Goal: Navigation & Orientation: Find specific page/section

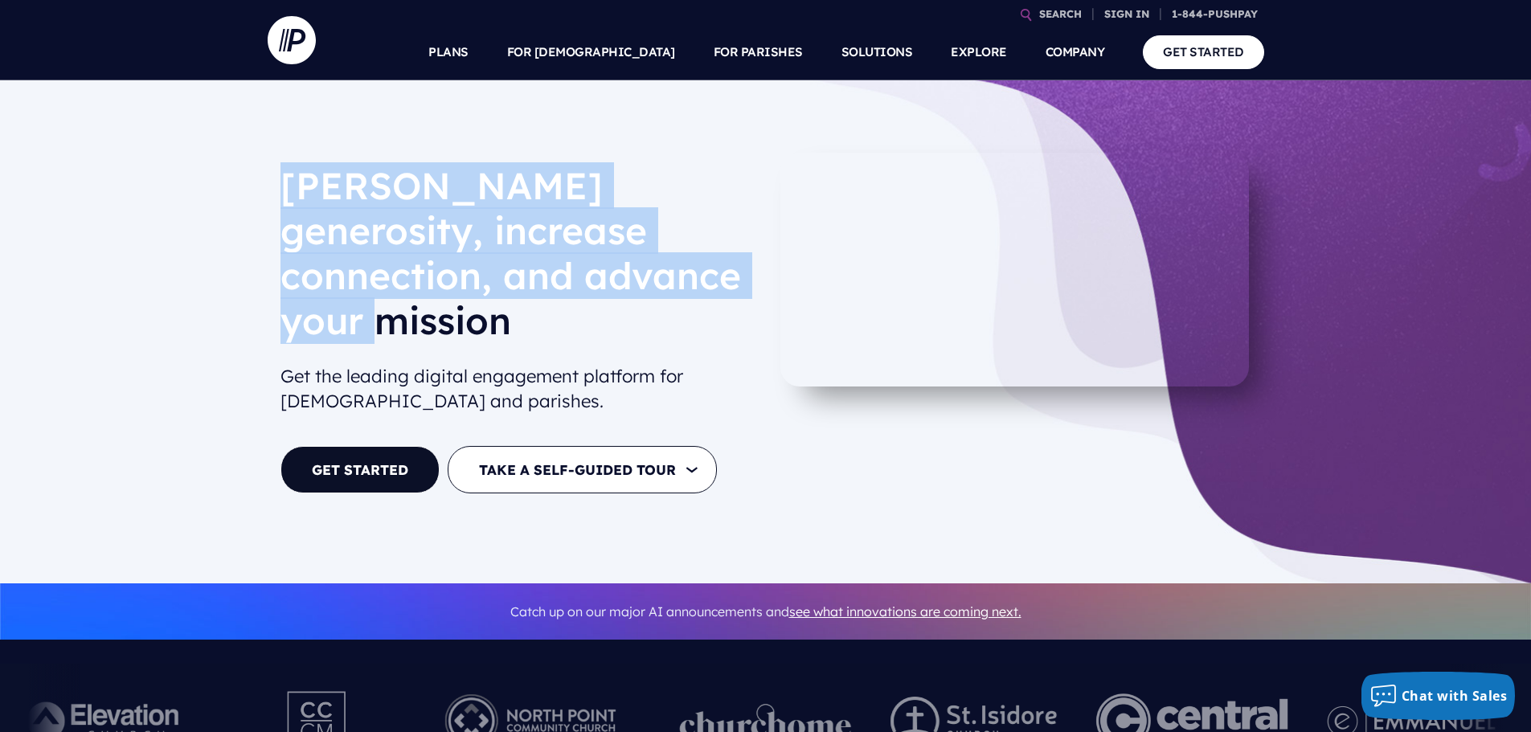
drag, startPoint x: 291, startPoint y: 175, endPoint x: 680, endPoint y: 288, distance: 404.9
click at [680, 288] on h1 "[PERSON_NAME] generosity, increase connection, and advance your mission" at bounding box center [516, 259] width 473 height 193
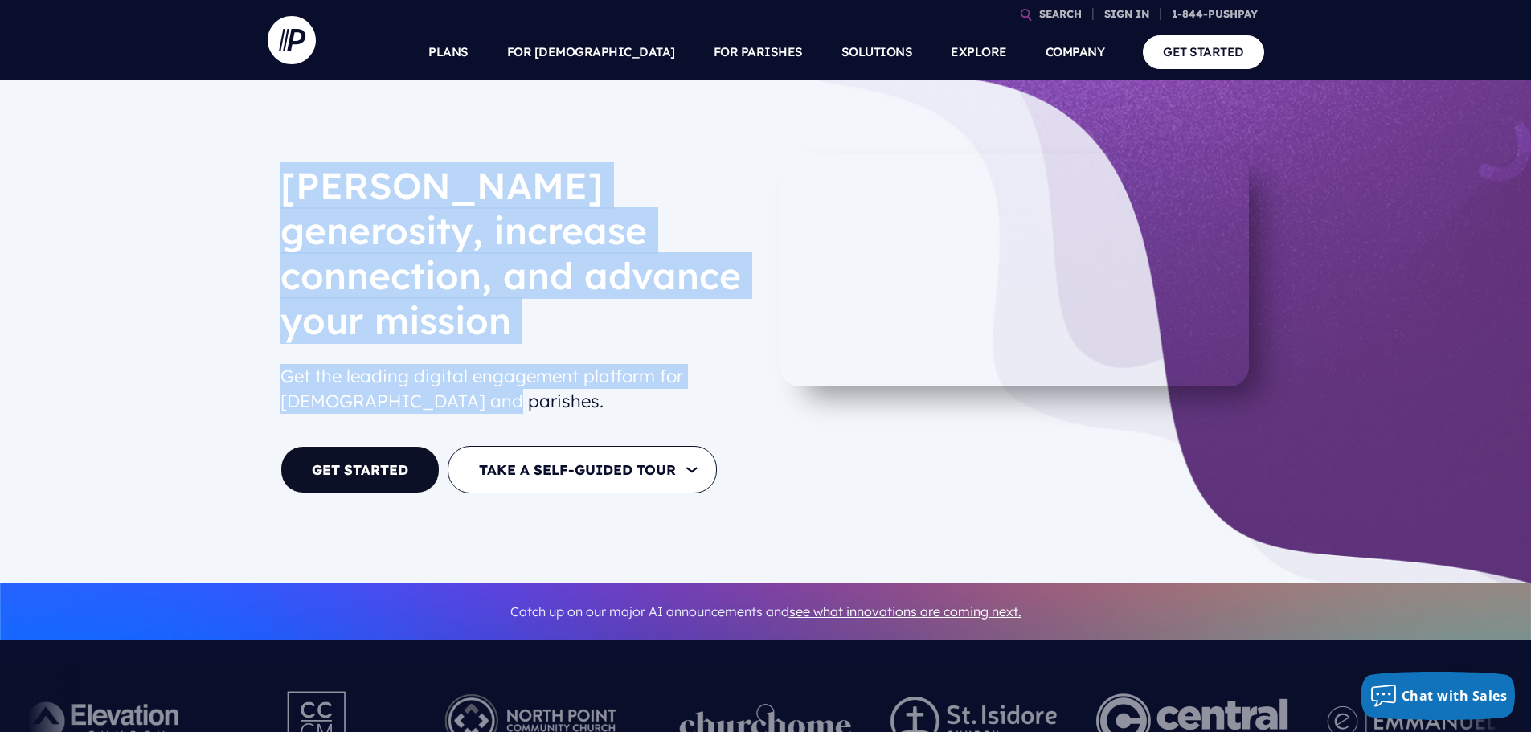
drag, startPoint x: 495, startPoint y: 355, endPoint x: 297, endPoint y: 182, distance: 263.7
click at [297, 182] on div "[PERSON_NAME] generosity, increase connection, and advance your mission Get the…" at bounding box center [516, 291] width 473 height 257
click at [490, 360] on h2 "Get the leading digital engagement platform for [DEMOGRAPHIC_DATA] and parishes." at bounding box center [516, 389] width 473 height 63
click at [483, 358] on h2 "Get the leading digital engagement platform for [DEMOGRAPHIC_DATA] and parishes." at bounding box center [516, 389] width 473 height 63
drag, startPoint x: 287, startPoint y: 176, endPoint x: 488, endPoint y: 353, distance: 267.6
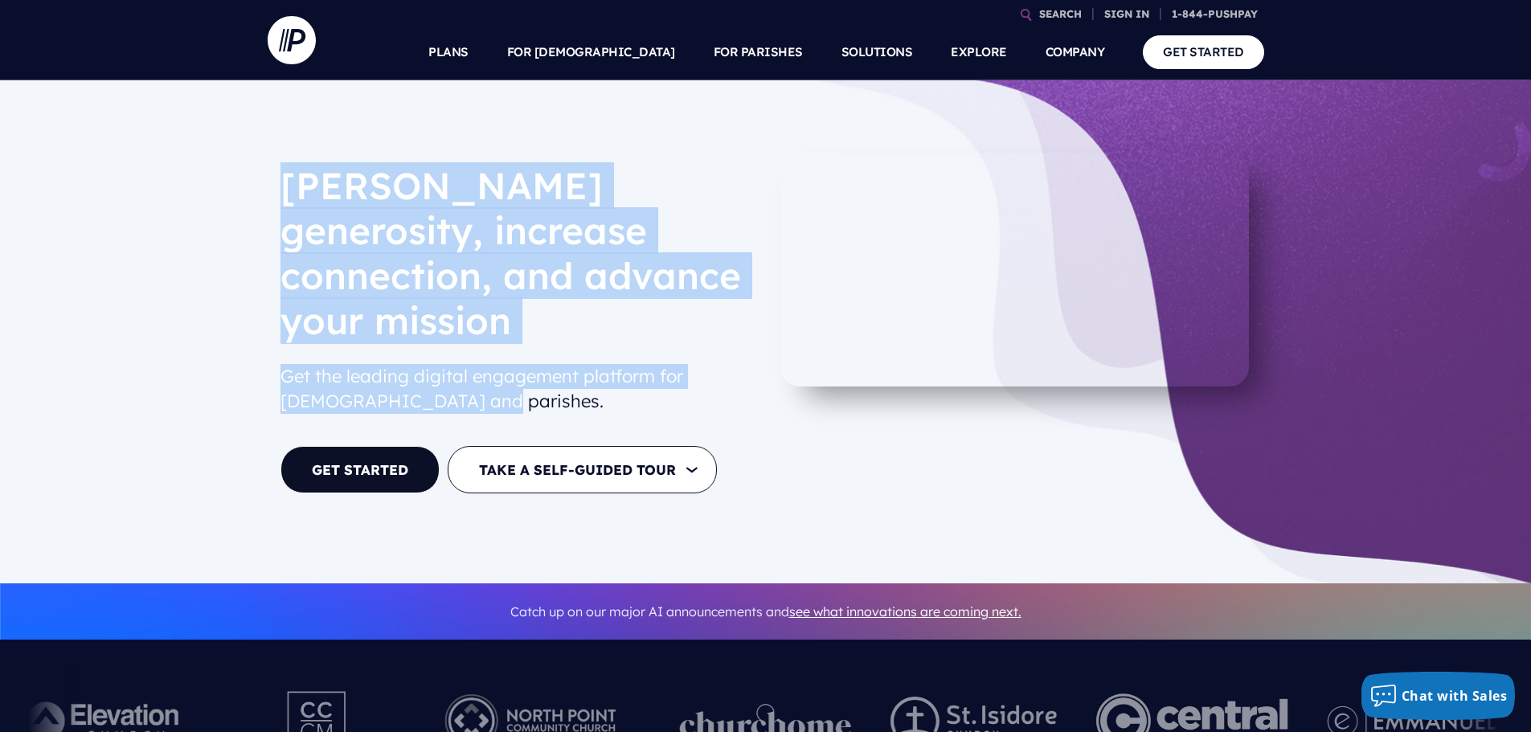
click at [488, 353] on div "[PERSON_NAME] generosity, increase connection, and advance your mission Get the…" at bounding box center [516, 291] width 473 height 257
click at [578, 364] on h2 "Get the leading digital engagement platform for [DEMOGRAPHIC_DATA] and parishes." at bounding box center [516, 389] width 473 height 63
click at [529, 367] on h2 "Get the leading digital engagement platform for [DEMOGRAPHIC_DATA] and parishes." at bounding box center [516, 389] width 473 height 63
click at [508, 359] on h2 "Get the leading digital engagement platform for [DEMOGRAPHIC_DATA] and parishes." at bounding box center [516, 389] width 473 height 63
drag, startPoint x: 493, startPoint y: 355, endPoint x: 285, endPoint y: 187, distance: 267.5
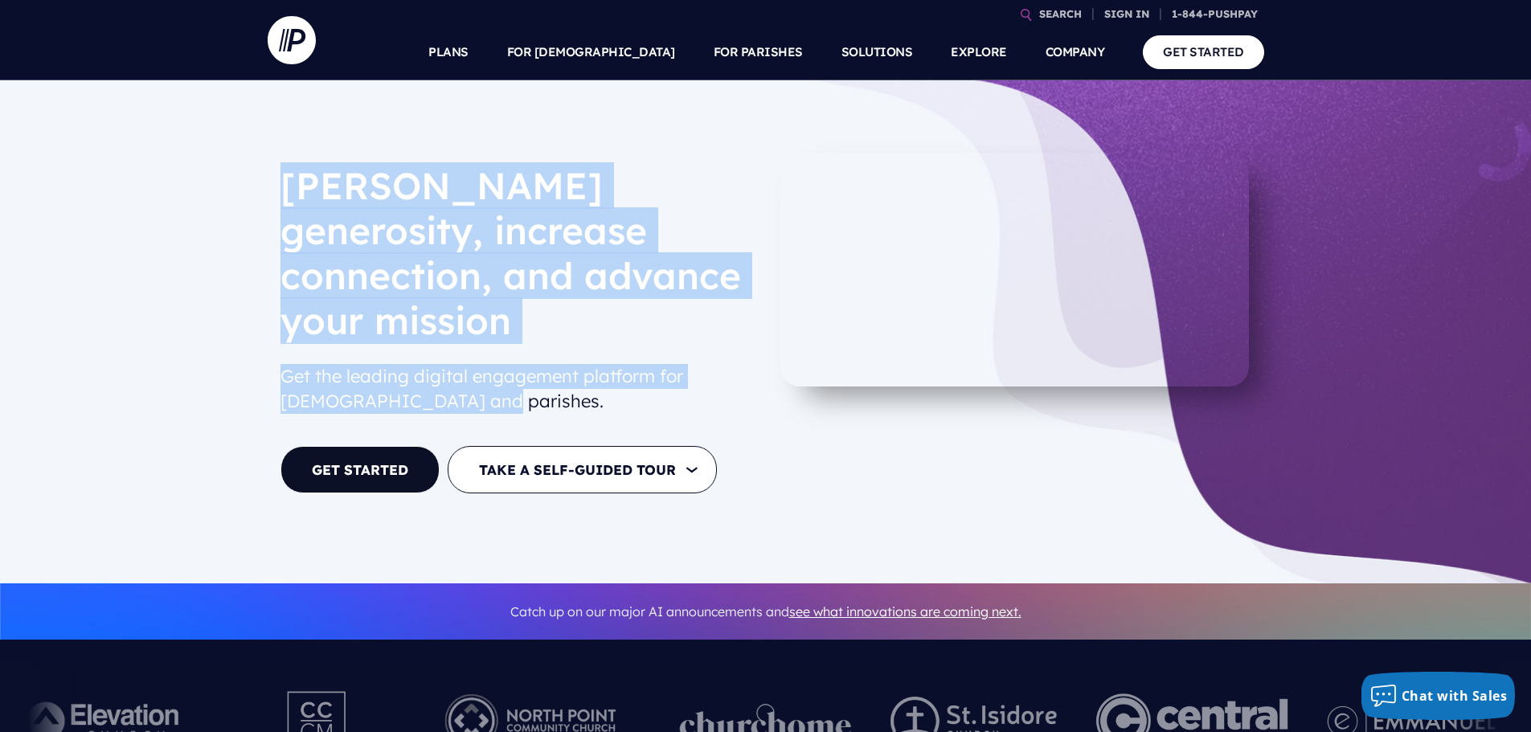
click at [285, 187] on div "[PERSON_NAME] generosity, increase connection, and advance your mission Get the…" at bounding box center [517, 332] width 498 height 358
click at [712, 373] on h2 "Get the leading digital engagement platform for [DEMOGRAPHIC_DATA] and parishes." at bounding box center [516, 389] width 473 height 63
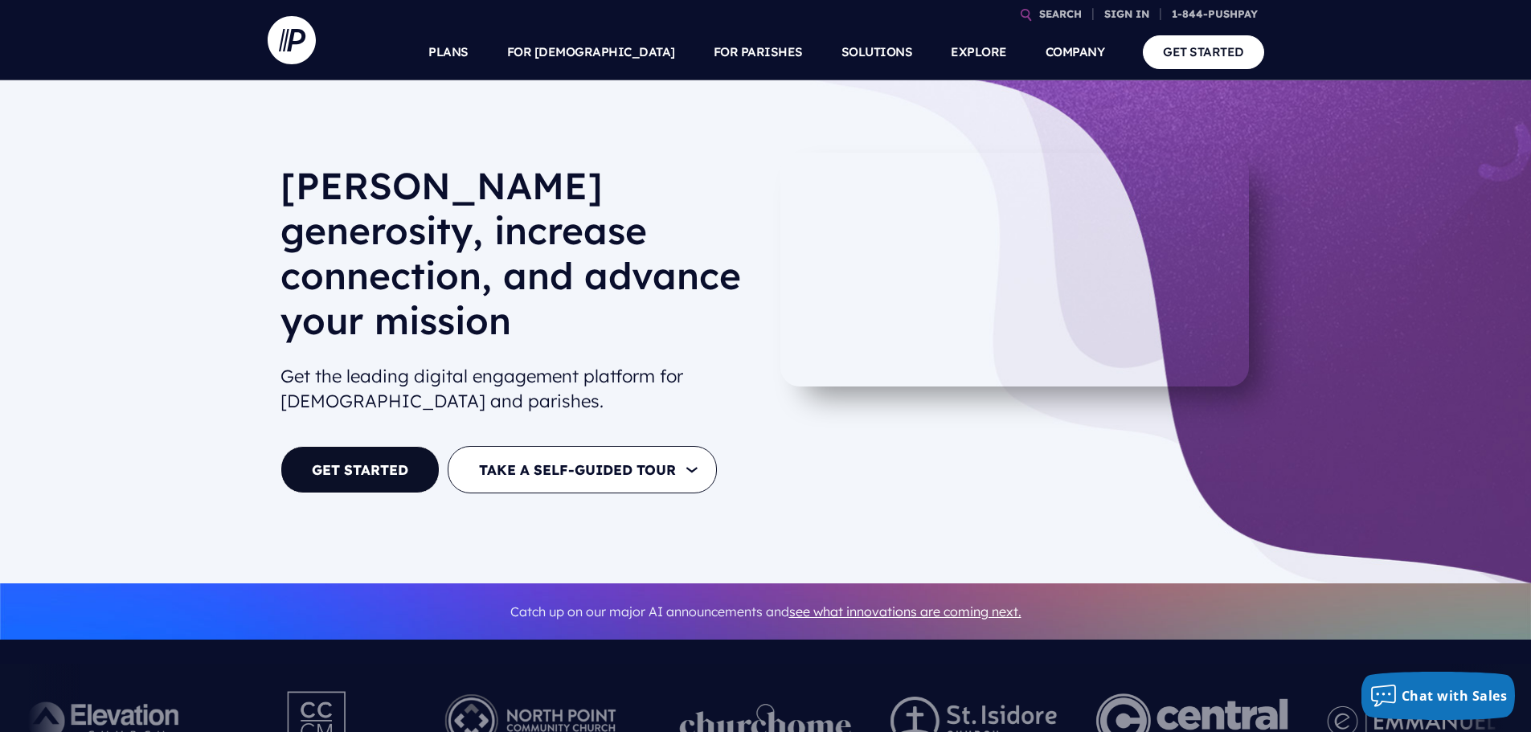
click at [653, 358] on h2 "Get the leading digital engagement platform for [DEMOGRAPHIC_DATA] and parishes." at bounding box center [516, 389] width 473 height 63
click at [576, 358] on h2 "Get the leading digital engagement platform for [DEMOGRAPHIC_DATA] and parishes." at bounding box center [516, 389] width 473 height 63
click at [736, 446] on div "GET STARTED TAKE A SELF-GUIDED TOUR FOR [DEMOGRAPHIC_DATA] FOR PARISHES" at bounding box center [516, 469] width 473 height 47
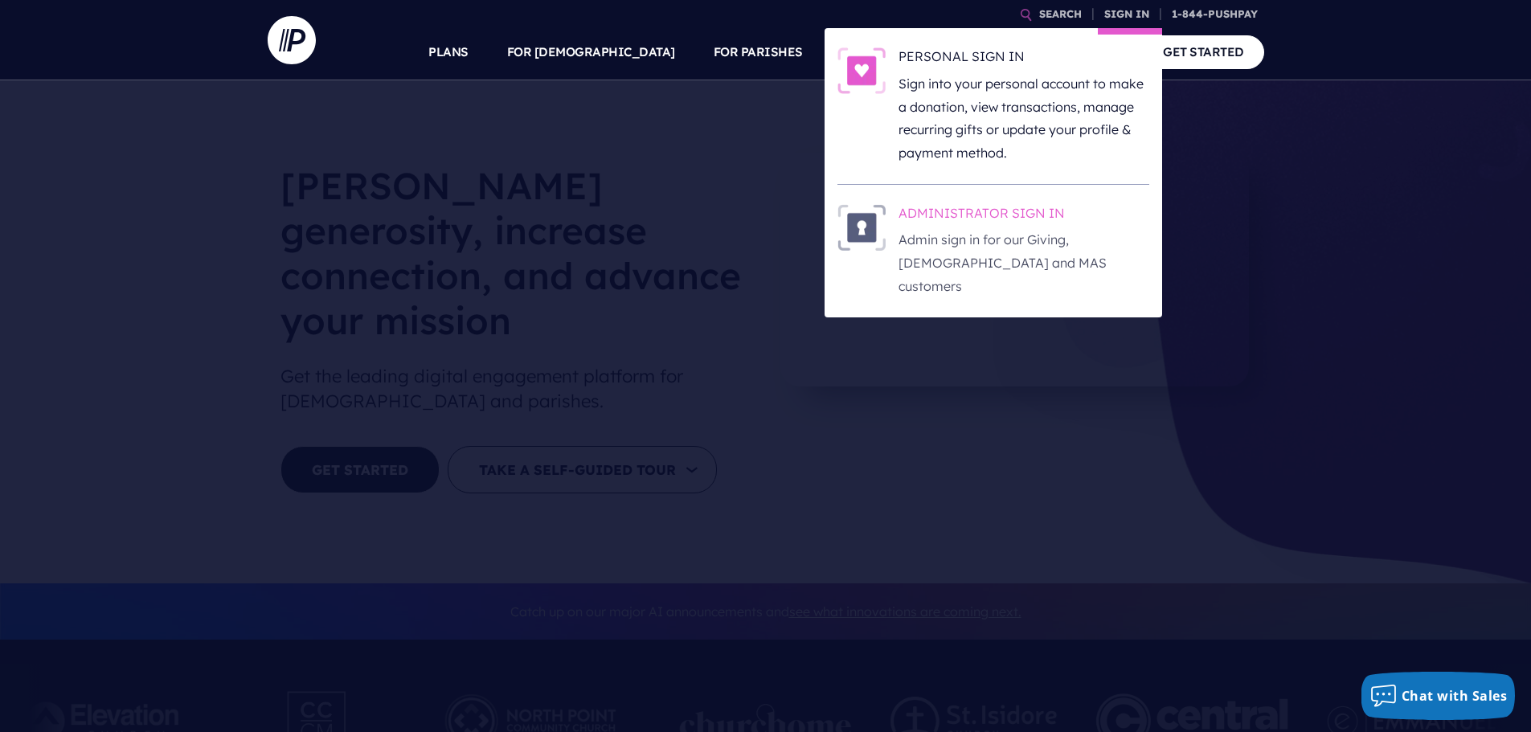
click at [970, 207] on h6 "ADMINISTRATOR SIGN IN" at bounding box center [1023, 216] width 251 height 24
